Goal: Task Accomplishment & Management: Manage account settings

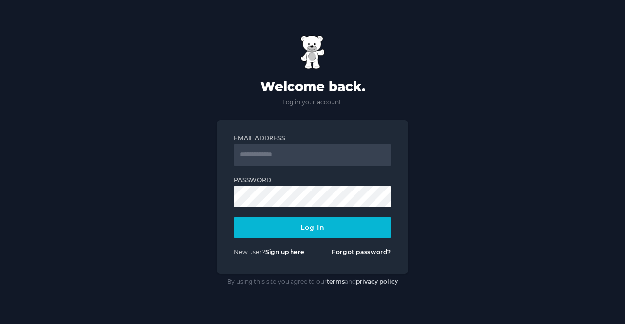
type input "**********"
click at [305, 225] on button "Log In" at bounding box center [312, 228] width 157 height 20
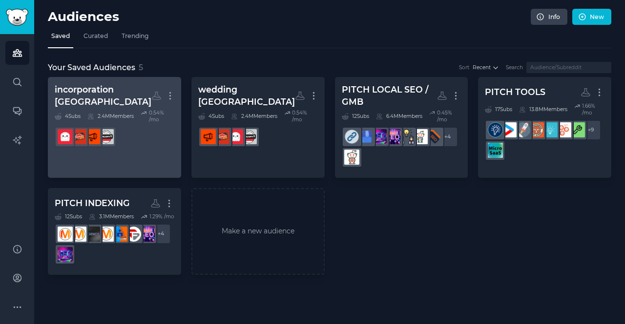
click at [155, 146] on dd at bounding box center [115, 136] width 120 height 27
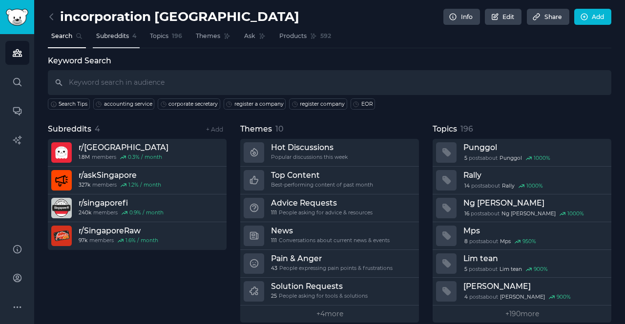
click at [117, 40] on span "Subreddits" at bounding box center [112, 36] width 33 height 9
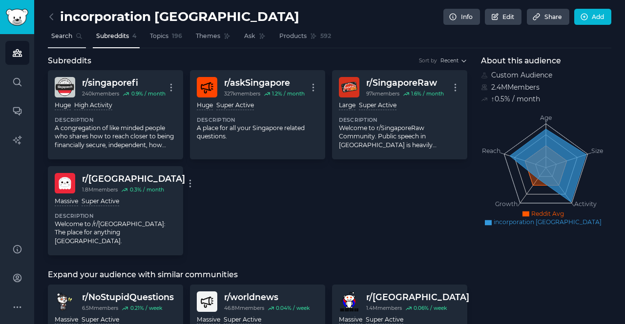
click at [63, 38] on span "Search" at bounding box center [61, 36] width 21 height 9
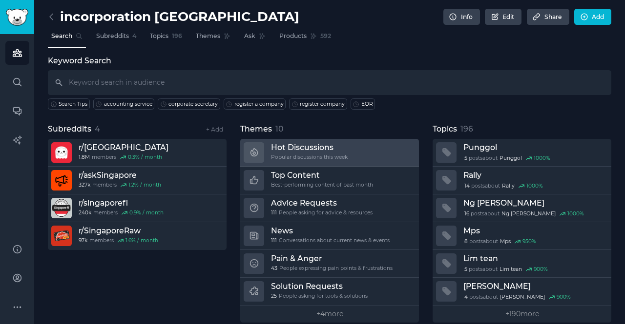
click at [331, 151] on h3 "Hot Discussions" at bounding box center [309, 147] width 77 height 10
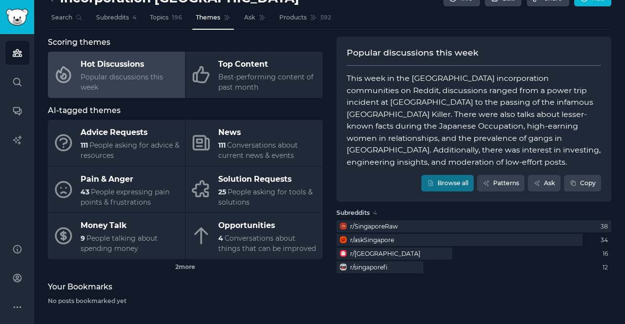
scroll to position [20, 0]
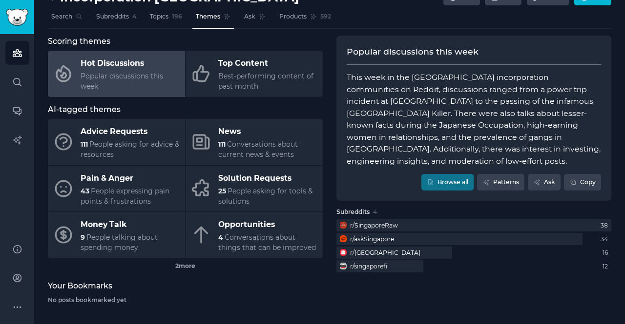
click at [212, 17] on span "Themes" at bounding box center [208, 16] width 24 height 9
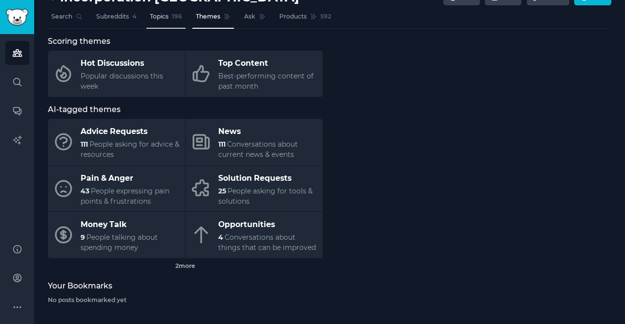
click at [154, 14] on span "Topics" at bounding box center [159, 16] width 19 height 9
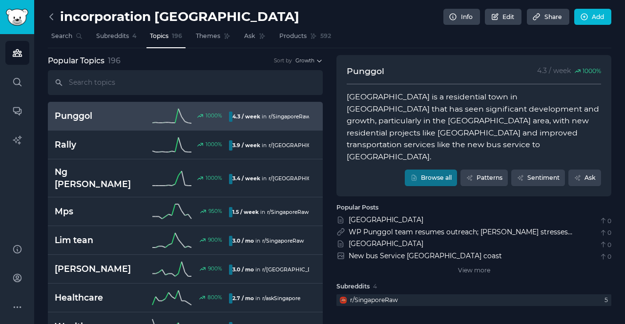
click at [51, 15] on icon at bounding box center [51, 17] width 3 height 6
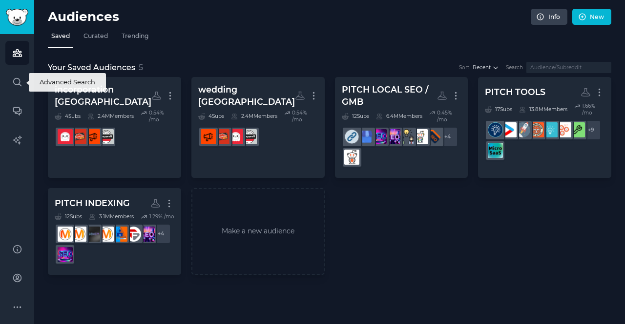
click at [19, 81] on icon "Sidebar" at bounding box center [17, 82] width 10 height 10
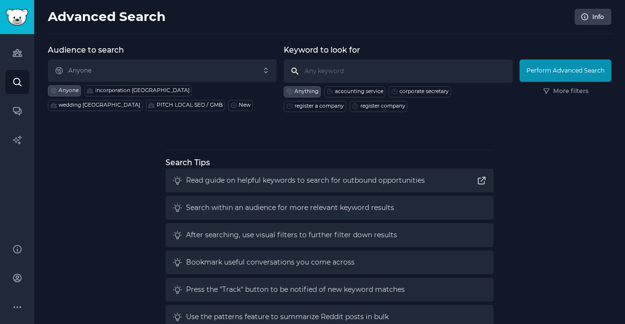
click at [344, 68] on input "text" at bounding box center [398, 71] width 229 height 23
click at [15, 51] on icon "Sidebar" at bounding box center [17, 53] width 9 height 7
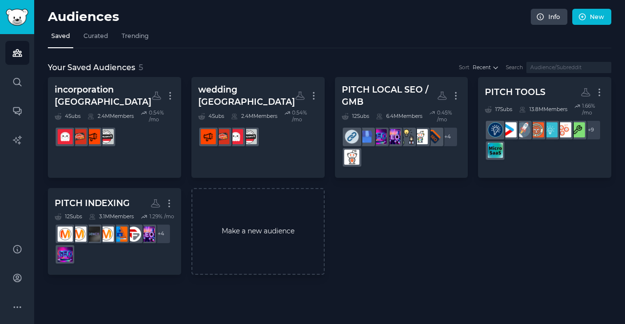
click at [277, 239] on link "Make a new audience" at bounding box center [257, 231] width 133 height 87
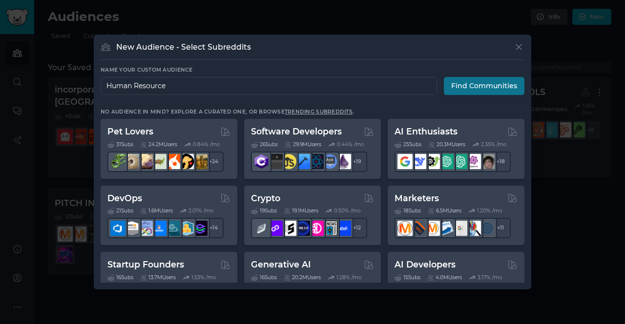
type input "Human Resource"
click at [487, 81] on button "Find Communities" at bounding box center [484, 86] width 81 height 18
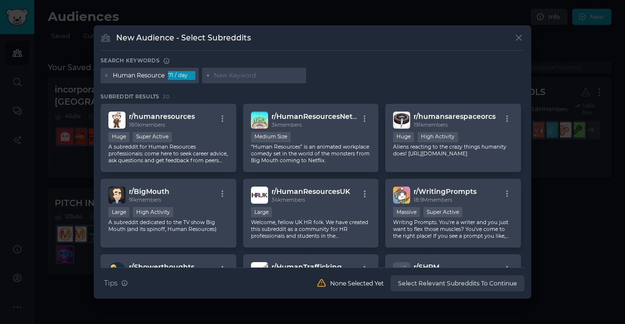
drag, startPoint x: 525, startPoint y: 108, endPoint x: 525, endPoint y: 119, distance: 10.2
click at [525, 119] on div "New Audience - Select Subreddits Search keywords Human Resource 71 / day Subred…" at bounding box center [312, 162] width 437 height 274
click at [235, 71] on input "text" at bounding box center [258, 75] width 89 height 9
type input "H"
type input "People Development"
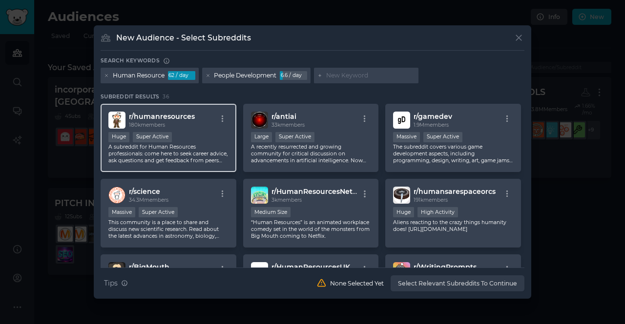
click at [219, 134] on div "Huge Super Active" at bounding box center [168, 138] width 120 height 12
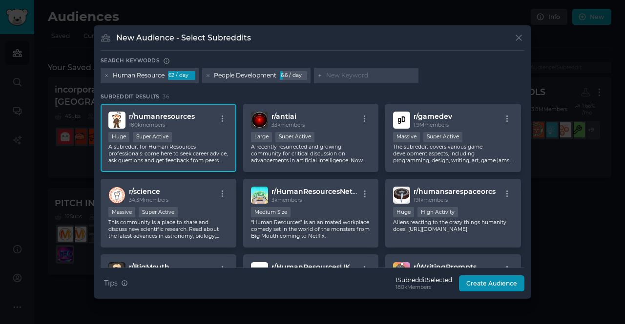
click at [150, 77] on div "Human Resource" at bounding box center [139, 75] width 52 height 9
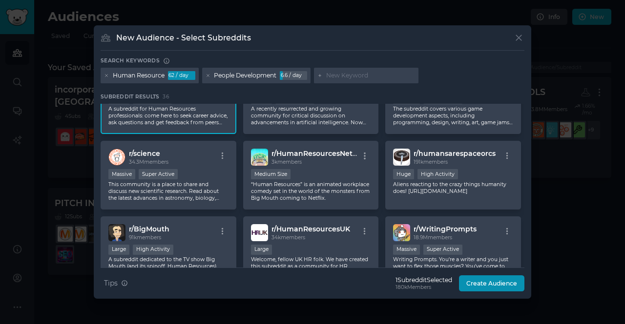
scroll to position [51, 0]
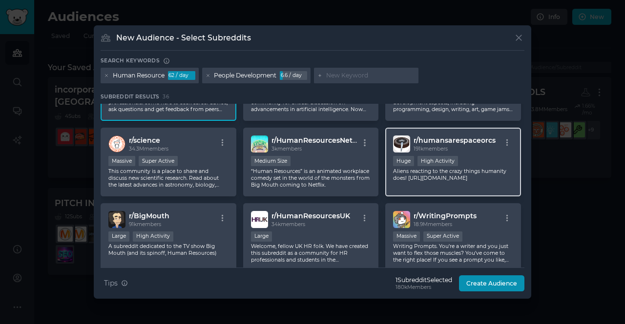
click at [468, 156] on div "Huge High Activity" at bounding box center [453, 162] width 120 height 12
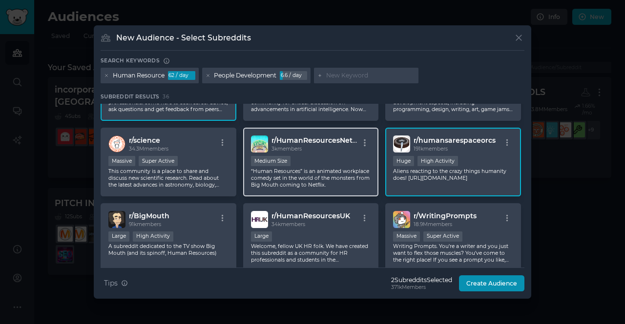
click at [349, 156] on div "Medium Size" at bounding box center [311, 162] width 120 height 12
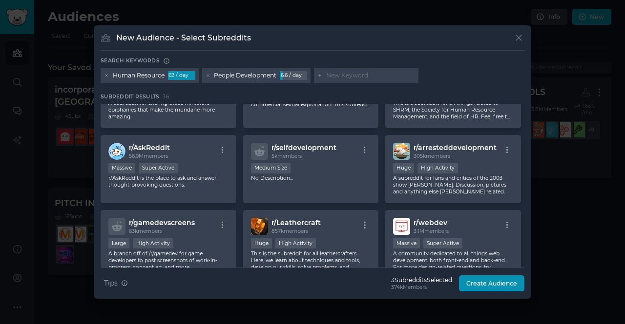
scroll to position [191, 0]
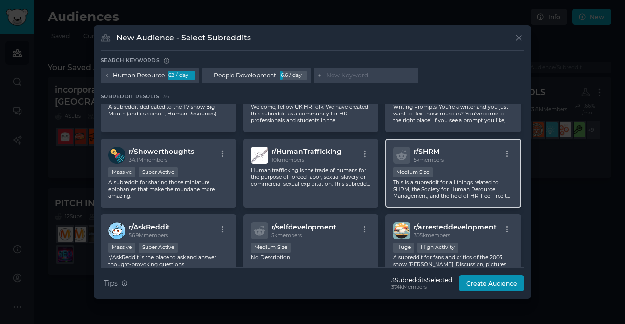
click at [490, 175] on div "Medium Size" at bounding box center [453, 173] width 120 height 12
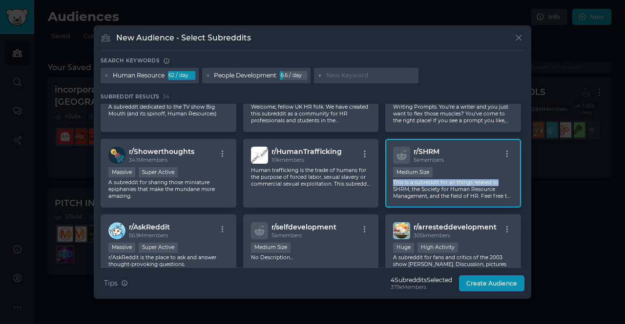
click at [521, 182] on div "r/ humanresources 180k members Huge Super Active A subreddit for Human Resource…" at bounding box center [313, 211] width 424 height 596
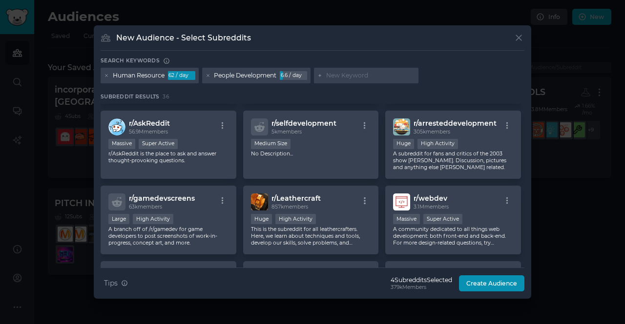
scroll to position [0, 0]
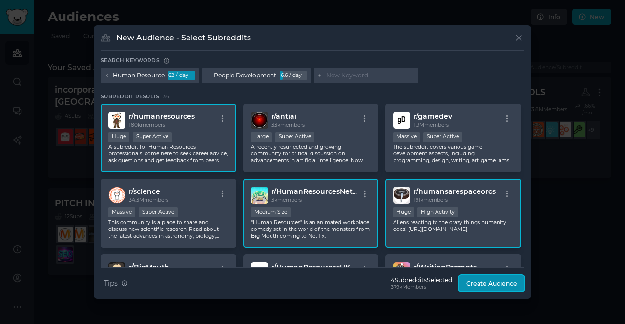
click at [491, 287] on button "Create Audience" at bounding box center [491, 284] width 65 height 17
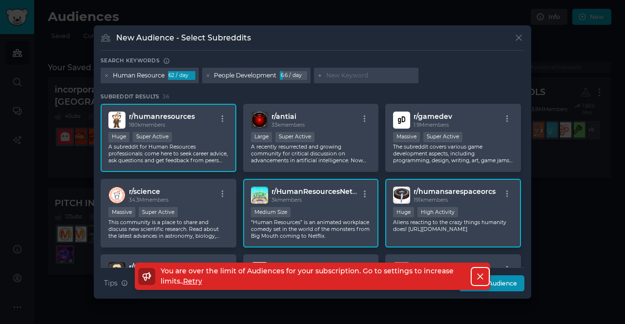
drag, startPoint x: 481, startPoint y: 274, endPoint x: 584, endPoint y: 64, distance: 233.3
click at [481, 273] on icon "button" at bounding box center [480, 277] width 10 height 10
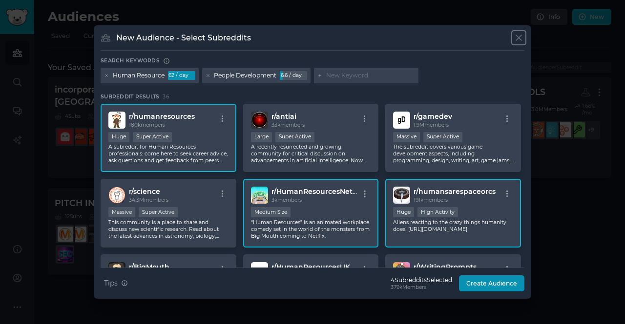
click at [521, 37] on icon at bounding box center [518, 38] width 10 height 10
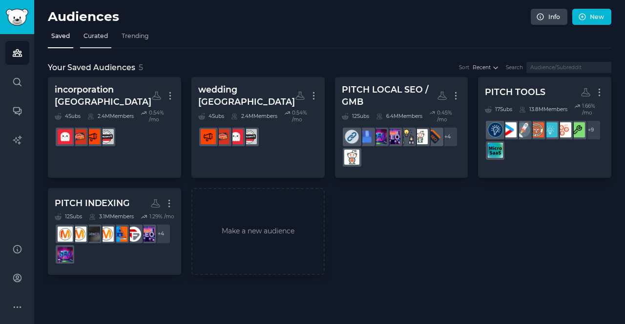
click at [92, 39] on span "Curated" at bounding box center [95, 36] width 24 height 9
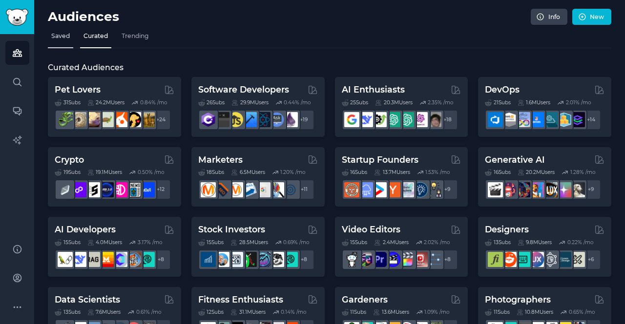
click at [61, 38] on span "Saved" at bounding box center [60, 36] width 19 height 9
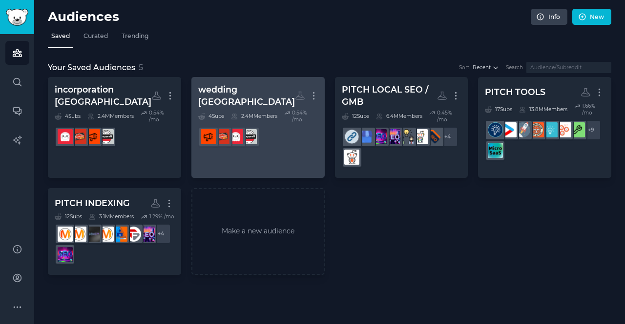
click at [288, 149] on link "wedding singapore More 4 Sub s 2.4M Members 0.54 % /mo r/SingaporeRaw" at bounding box center [257, 127] width 133 height 101
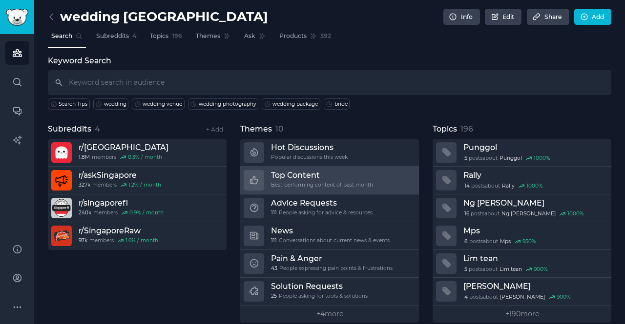
click at [378, 181] on link "Top Content Best-performing content of past month" at bounding box center [329, 181] width 179 height 28
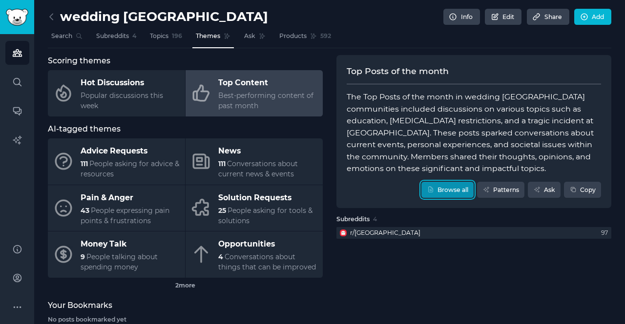
click at [447, 191] on link "Browse all" at bounding box center [447, 190] width 52 height 17
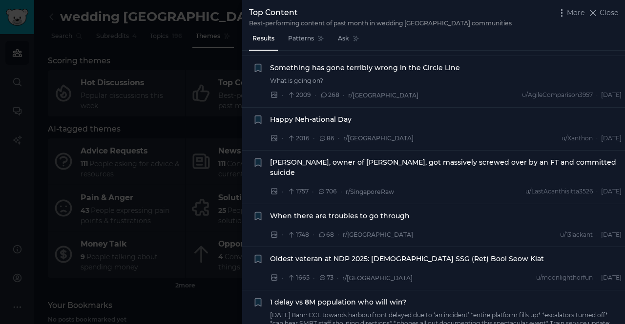
scroll to position [430, 0]
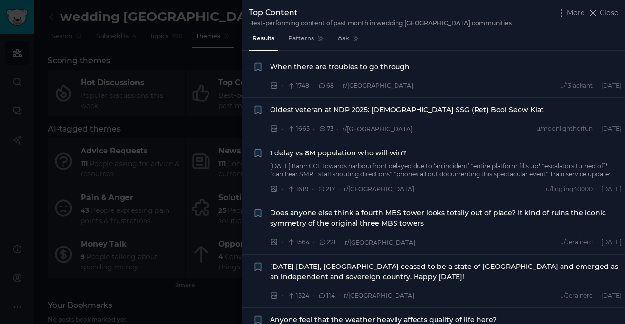
click at [169, 160] on div at bounding box center [312, 162] width 625 height 324
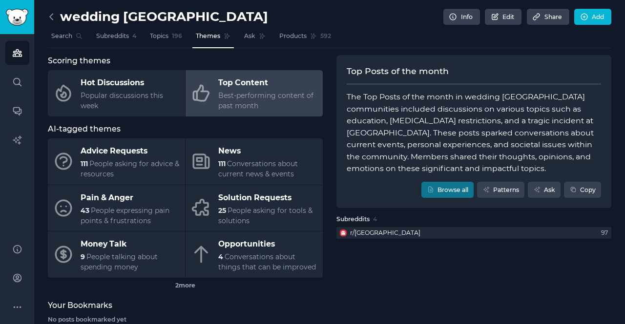
click at [52, 15] on icon at bounding box center [51, 17] width 10 height 10
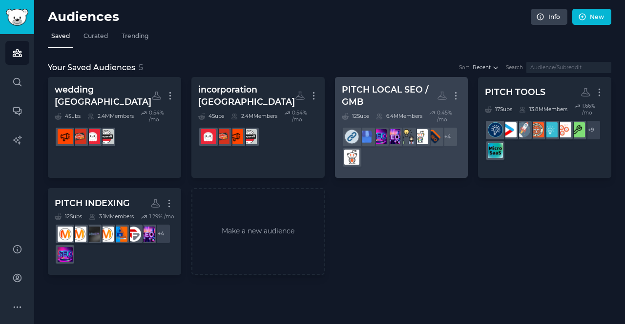
click at [381, 159] on div "+ 4" at bounding box center [402, 147] width 120 height 41
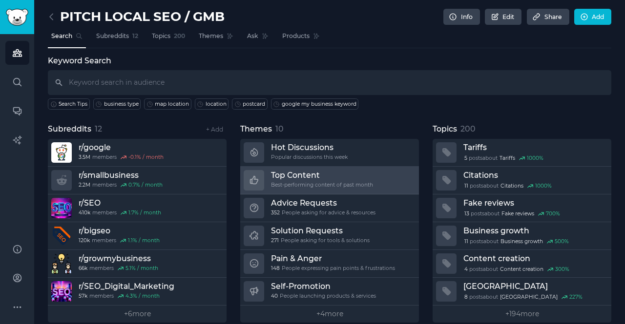
click at [394, 181] on link "Top Content Best-performing content of past month" at bounding box center [329, 181] width 179 height 28
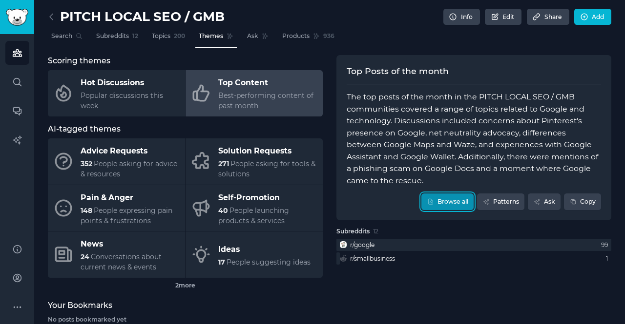
click at [461, 201] on link "Browse all" at bounding box center [447, 202] width 52 height 17
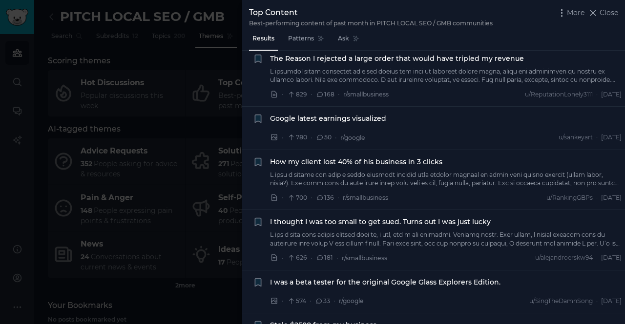
scroll to position [344, 0]
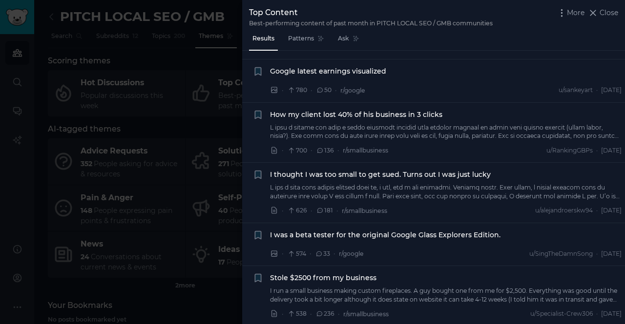
click at [392, 134] on link at bounding box center [446, 131] width 352 height 17
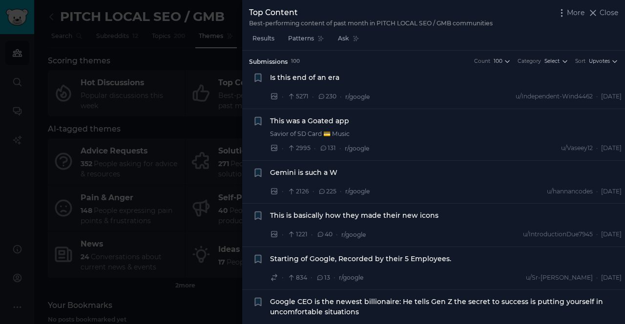
drag, startPoint x: 146, startPoint y: 71, endPoint x: 22, endPoint y: 86, distance: 125.4
click at [146, 71] on div at bounding box center [312, 162] width 625 height 324
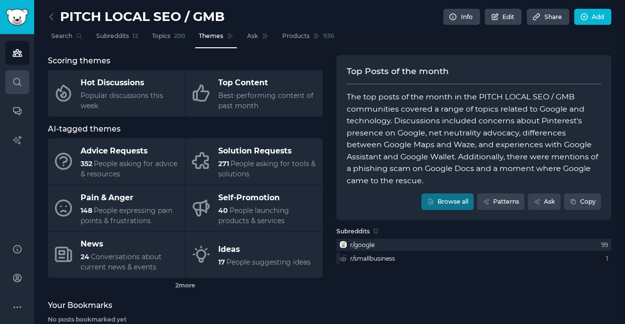
click at [19, 76] on link "Search" at bounding box center [17, 82] width 24 height 24
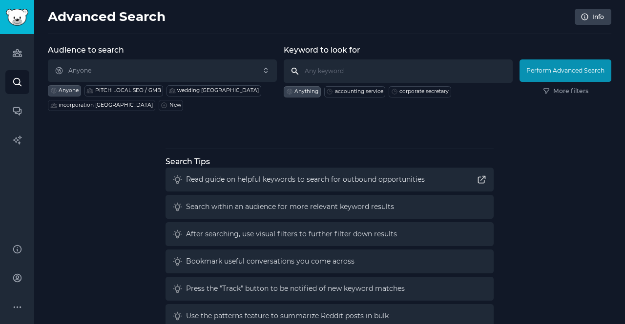
click at [345, 70] on input "text" at bounding box center [398, 71] width 229 height 23
type input "company setup"
click button "Perform Advanced Search" at bounding box center [565, 71] width 92 height 22
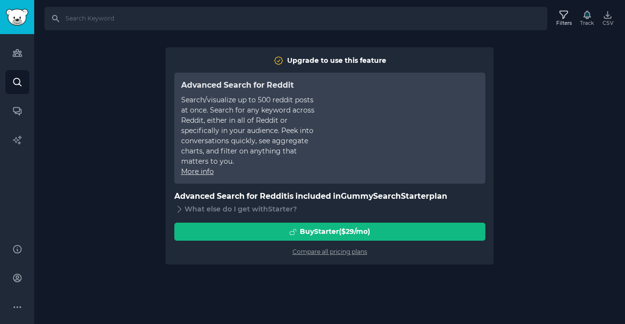
click at [118, 200] on div "Search Filters Track CSV Upgrade to use this feature Advanced Search for Reddit…" at bounding box center [329, 162] width 590 height 324
click at [16, 75] on link "Search" at bounding box center [17, 82] width 24 height 24
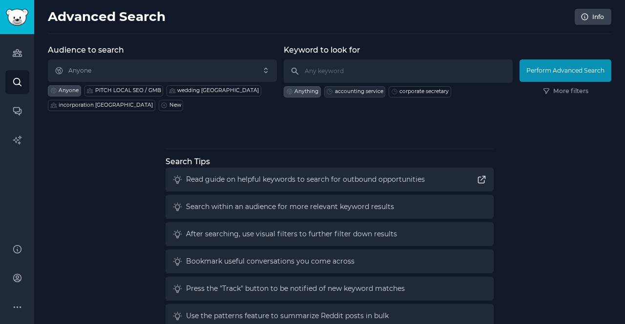
click at [357, 94] on div "accounting service" at bounding box center [354, 91] width 61 height 11
type input "accounting service"
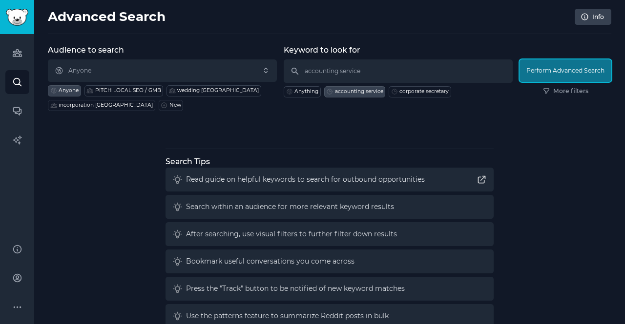
click at [563, 71] on button "Perform Advanced Search" at bounding box center [565, 71] width 92 height 22
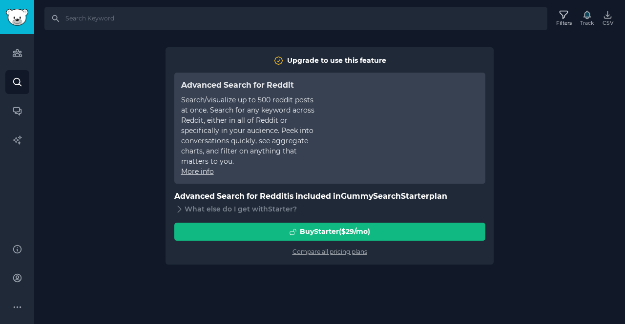
click at [122, 247] on div "Search Filters Track CSV Upgrade to use this feature Advanced Search for Reddit…" at bounding box center [329, 162] width 590 height 324
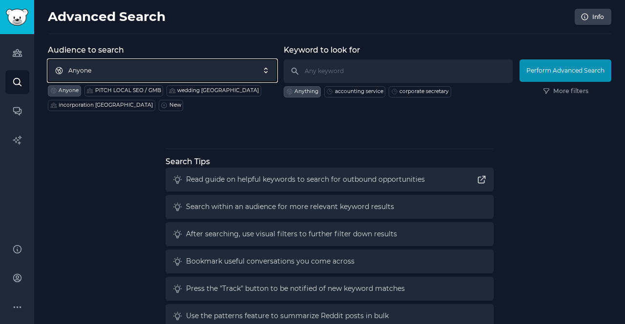
click at [190, 74] on span "Anyone" at bounding box center [162, 71] width 229 height 22
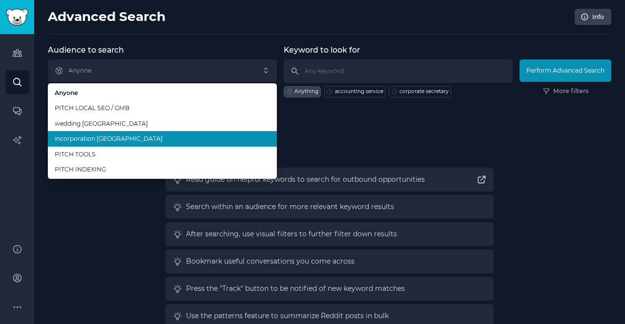
click at [156, 137] on span "incorporation [GEOGRAPHIC_DATA]" at bounding box center [162, 139] width 215 height 9
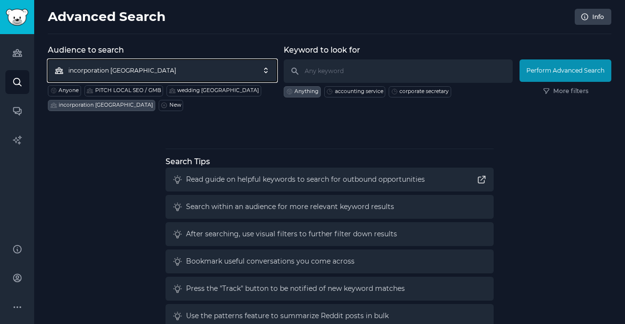
click at [208, 72] on span "incorporation [GEOGRAPHIC_DATA]" at bounding box center [162, 71] width 229 height 22
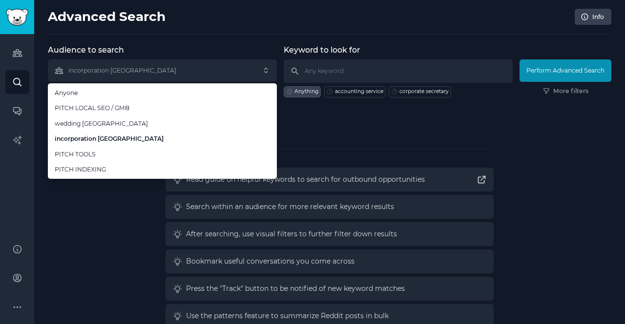
click at [366, 134] on div "Audience to search incorporation [GEOGRAPHIC_DATA] Anyone PITCH LOCAL SEO / GMB…" at bounding box center [329, 188] width 563 height 288
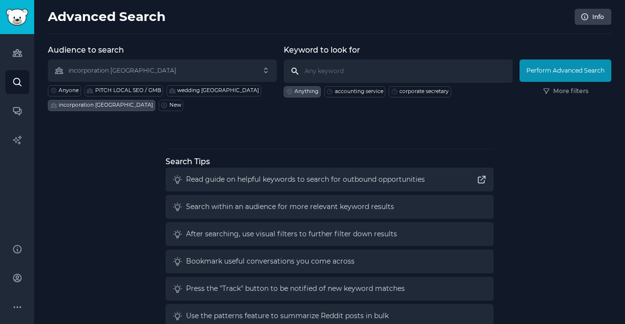
click at [338, 71] on input "text" at bounding box center [398, 71] width 229 height 23
click button "Perform Advanced Search" at bounding box center [565, 71] width 92 height 22
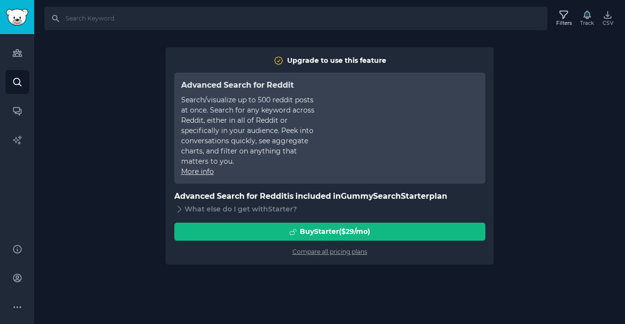
click at [47, 180] on div "Search Filters Track CSV Upgrade to use this feature Advanced Search for Reddit…" at bounding box center [329, 162] width 590 height 324
click at [20, 51] on icon "Sidebar" at bounding box center [17, 53] width 9 height 7
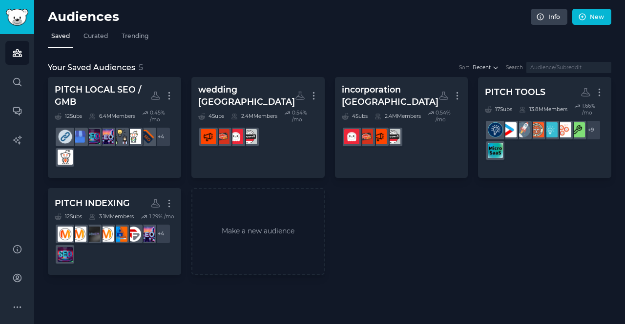
click at [111, 34] on nav "Saved Curated Trending" at bounding box center [329, 38] width 563 height 20
click at [103, 34] on span "Curated" at bounding box center [95, 36] width 24 height 9
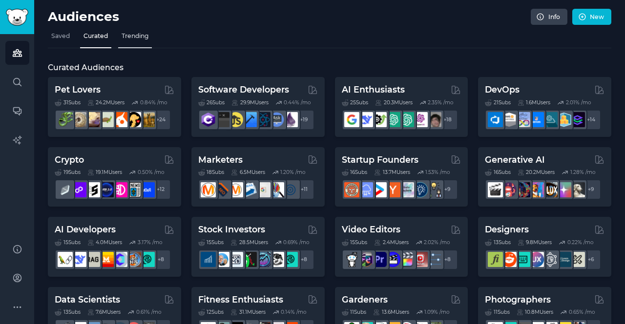
click at [142, 32] on span "Trending" at bounding box center [135, 36] width 27 height 9
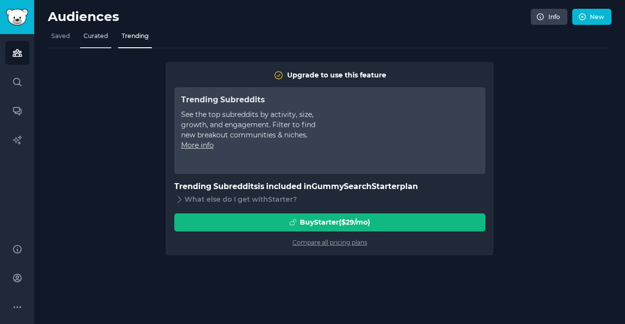
click at [95, 34] on span "Curated" at bounding box center [95, 36] width 24 height 9
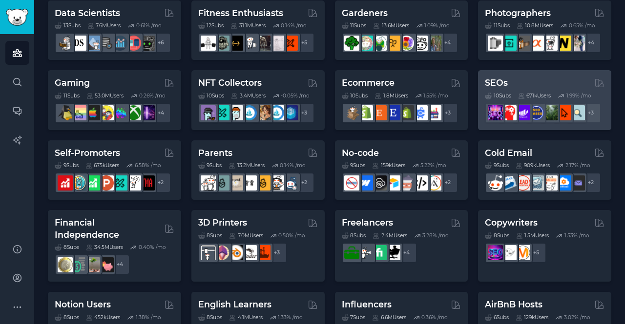
scroll to position [281, 0]
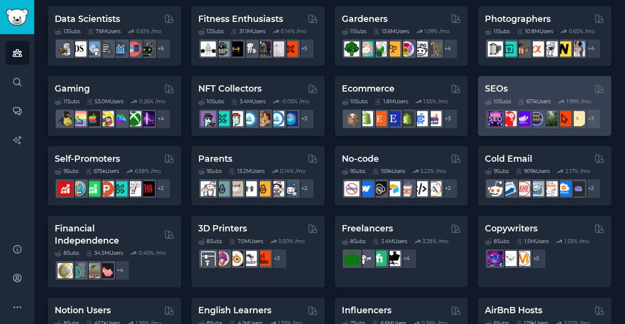
click at [531, 87] on div "SEOs" at bounding box center [545, 89] width 120 height 12
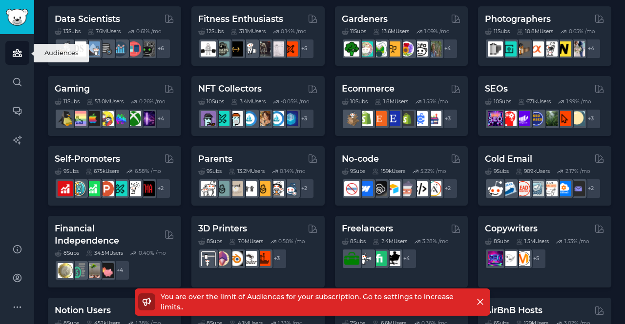
click at [18, 50] on icon "Sidebar" at bounding box center [17, 53] width 9 height 7
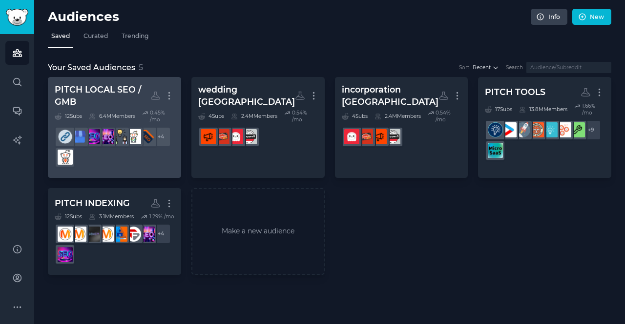
click at [129, 96] on div "PITCH LOCAL SEO / GMB" at bounding box center [103, 96] width 96 height 24
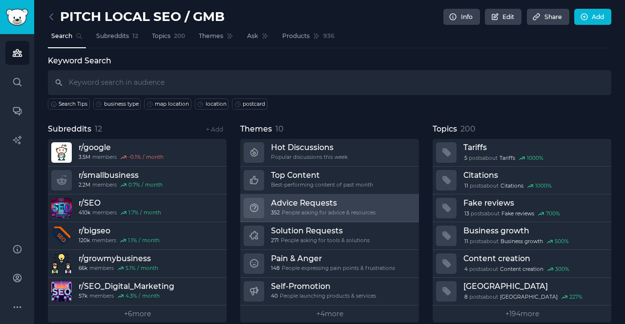
click at [362, 205] on h3 "Advice Requests" at bounding box center [323, 203] width 104 height 10
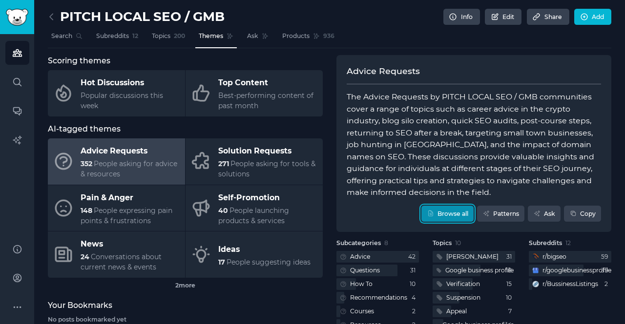
click at [453, 209] on link "Browse all" at bounding box center [447, 214] width 52 height 17
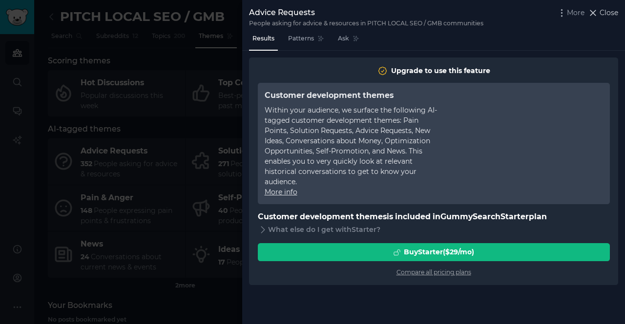
click at [598, 11] on button "Close" at bounding box center [602, 13] width 31 height 10
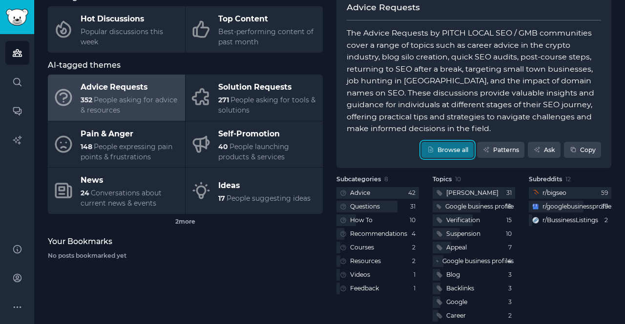
scroll to position [76, 0]
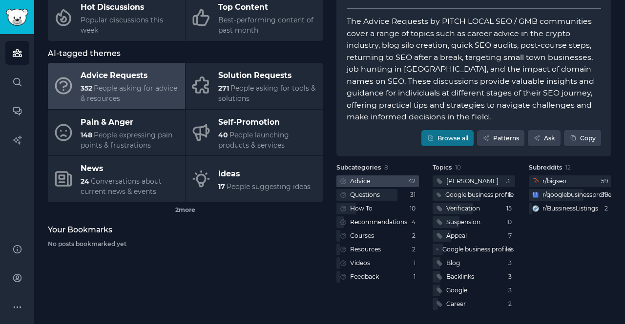
click at [351, 178] on div "Advice" at bounding box center [360, 181] width 20 height 9
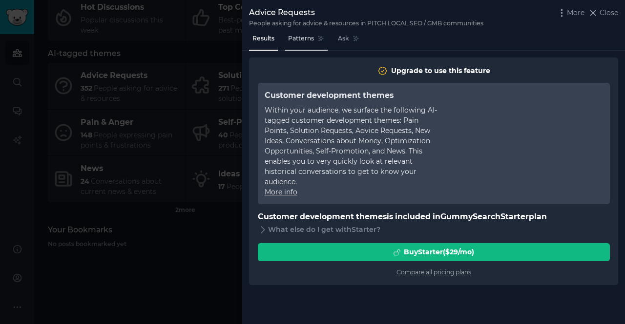
click at [298, 34] on link "Patterns" at bounding box center [305, 41] width 43 height 20
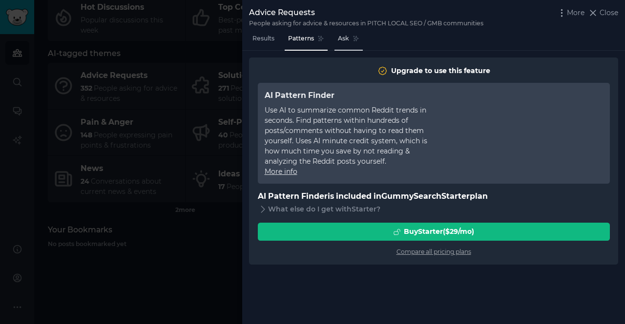
click at [342, 41] on span "Ask" at bounding box center [343, 38] width 11 height 9
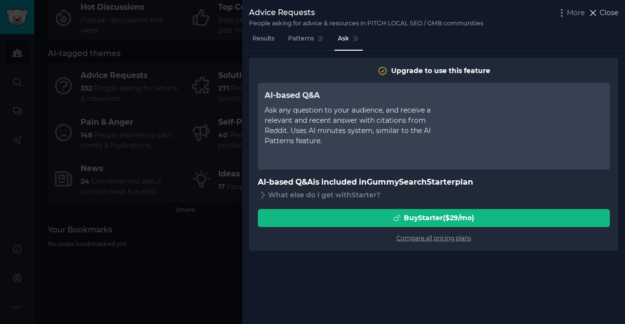
click at [596, 9] on icon at bounding box center [592, 13] width 10 height 10
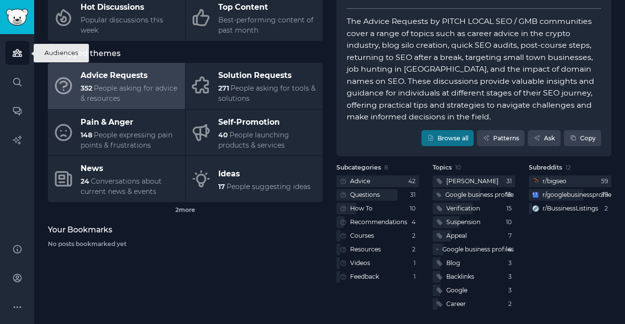
click at [18, 55] on icon "Sidebar" at bounding box center [17, 53] width 10 height 10
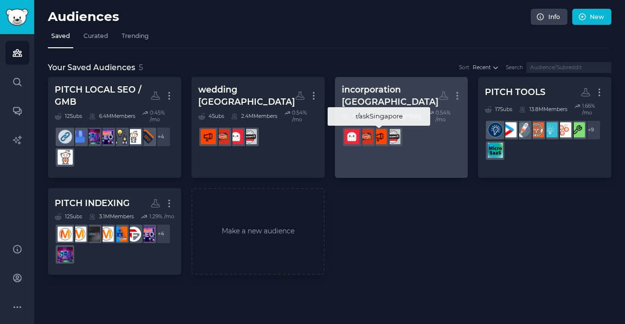
click at [385, 138] on img at bounding box center [378, 136] width 15 height 15
